Goal: Information Seeking & Learning: Check status

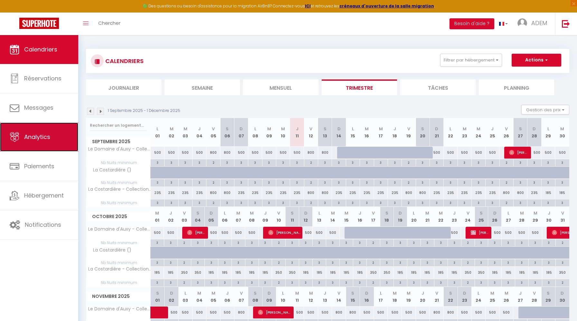
click at [63, 137] on link "Analytics" at bounding box center [39, 137] width 78 height 29
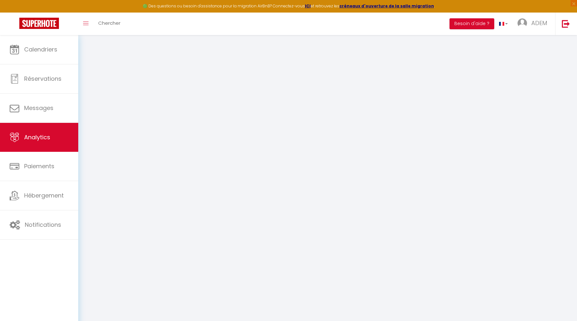
select select "2025"
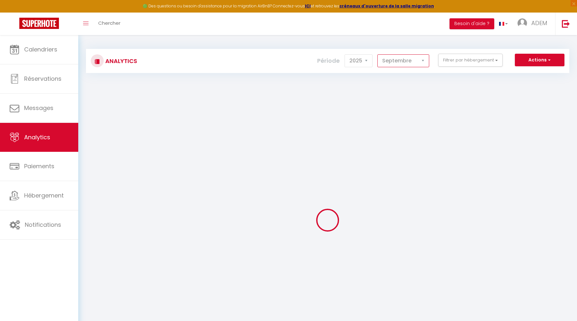
click at [396, 66] on select "[PERSON_NAME] Mars [PERSON_NAME] Juin Juillet Août Septembre Octobre Novembre D…" at bounding box center [403, 60] width 52 height 13
click at [378, 54] on select "[PERSON_NAME] Mars [PERSON_NAME] Juin Juillet Août Septembre Octobre Novembre D…" at bounding box center [403, 60] width 52 height 13
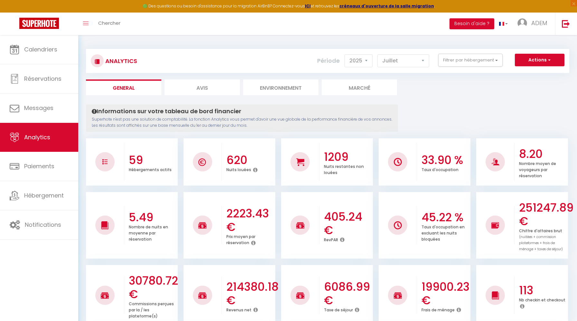
click at [342, 239] on icon at bounding box center [342, 239] width 5 height 5
click at [416, 66] on select "[PERSON_NAME] Mars [PERSON_NAME] Juin Juillet Août Septembre Octobre Novembre D…" at bounding box center [403, 60] width 52 height 13
click at [378, 54] on select "[PERSON_NAME] Mars [PERSON_NAME] Juin Juillet Août Septembre Octobre Novembre D…" at bounding box center [403, 60] width 52 height 13
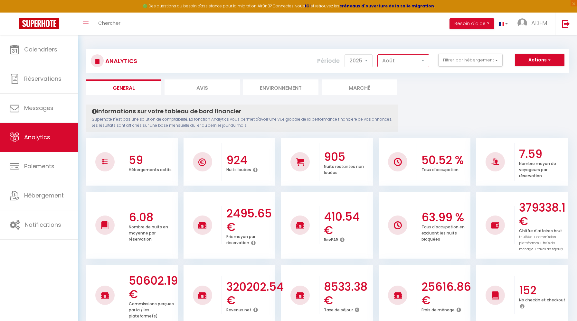
click at [417, 66] on select "[PERSON_NAME] Mars [PERSON_NAME] Juin Juillet Août Septembre Octobre Novembre D…" at bounding box center [403, 60] width 52 height 13
click at [378, 54] on select "[PERSON_NAME] Mars [PERSON_NAME] Juin Juillet Août Septembre Octobre Novembre D…" at bounding box center [403, 60] width 52 height 13
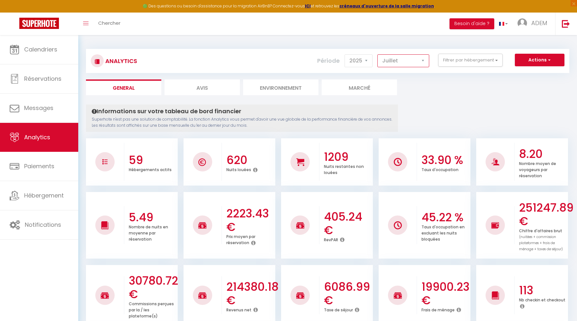
click at [408, 63] on select "[PERSON_NAME] Mars [PERSON_NAME] Juin Juillet Août Septembre Octobre Novembre D…" at bounding box center [403, 60] width 52 height 13
click at [378, 54] on select "[PERSON_NAME] Mars [PERSON_NAME] Juin Juillet Août Septembre Octobre Novembre D…" at bounding box center [403, 60] width 52 height 13
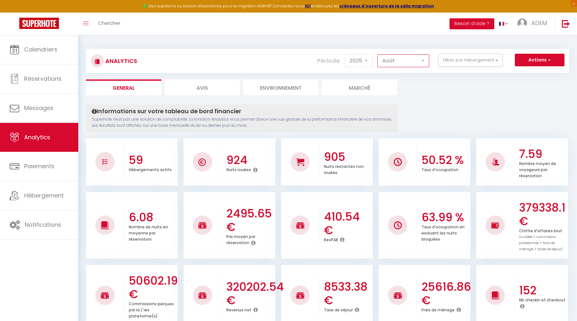
click at [400, 58] on select "[PERSON_NAME] Mars [PERSON_NAME] Juin Juillet Août Septembre Octobre Novembre D…" at bounding box center [403, 60] width 52 height 13
select select "7"
click at [378, 54] on select "[PERSON_NAME] Mars [PERSON_NAME] Juin Juillet Août Septembre Octobre Novembre D…" at bounding box center [403, 60] width 52 height 13
